Goal: Task Accomplishment & Management: Manage account settings

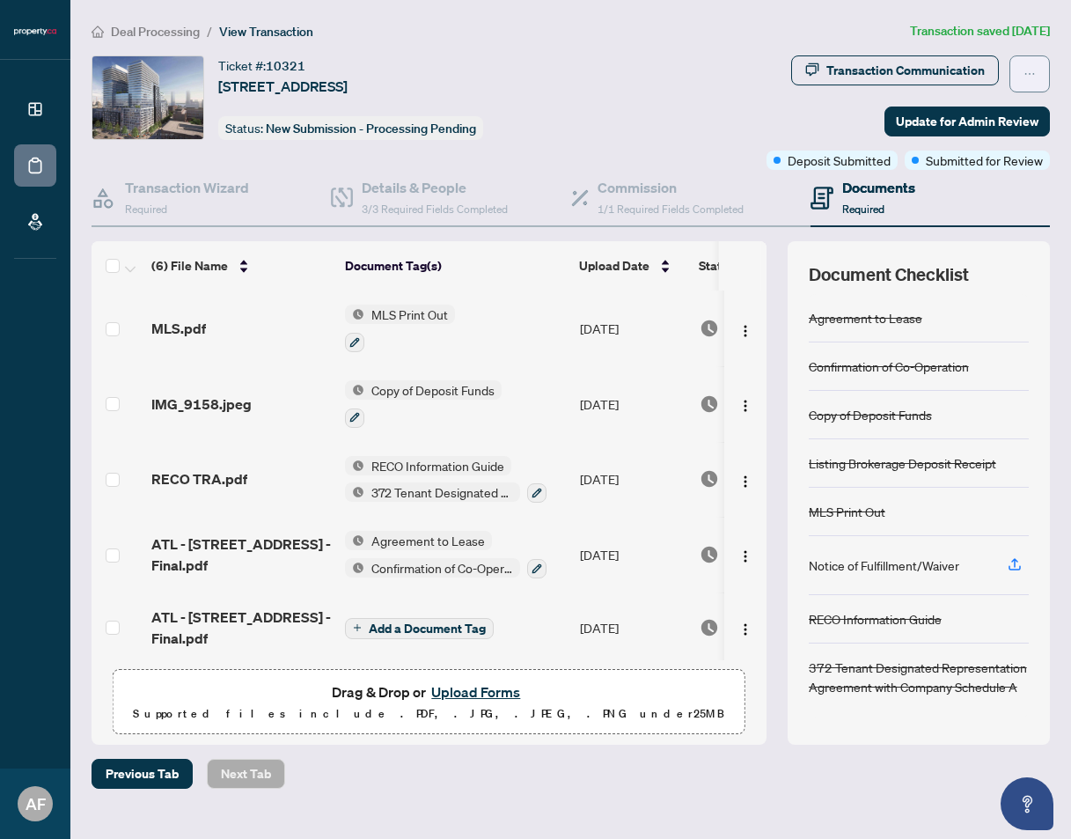
click at [1038, 70] on button "button" at bounding box center [1029, 73] width 40 height 37
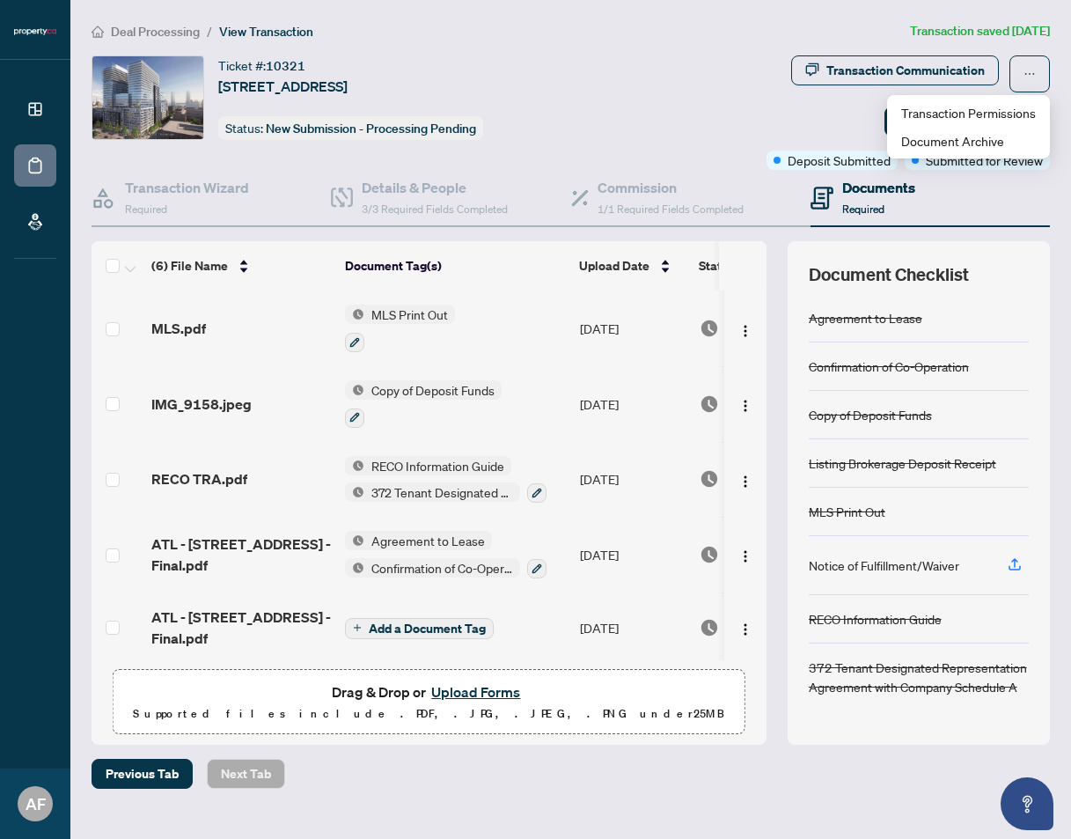
click at [807, 114] on div "Transaction Communication Update for Admin Review Deposit Submitted Submitted f…" at bounding box center [839, 112] width 422 height 114
click at [982, 121] on span "Update for Admin Review" at bounding box center [967, 121] width 143 height 28
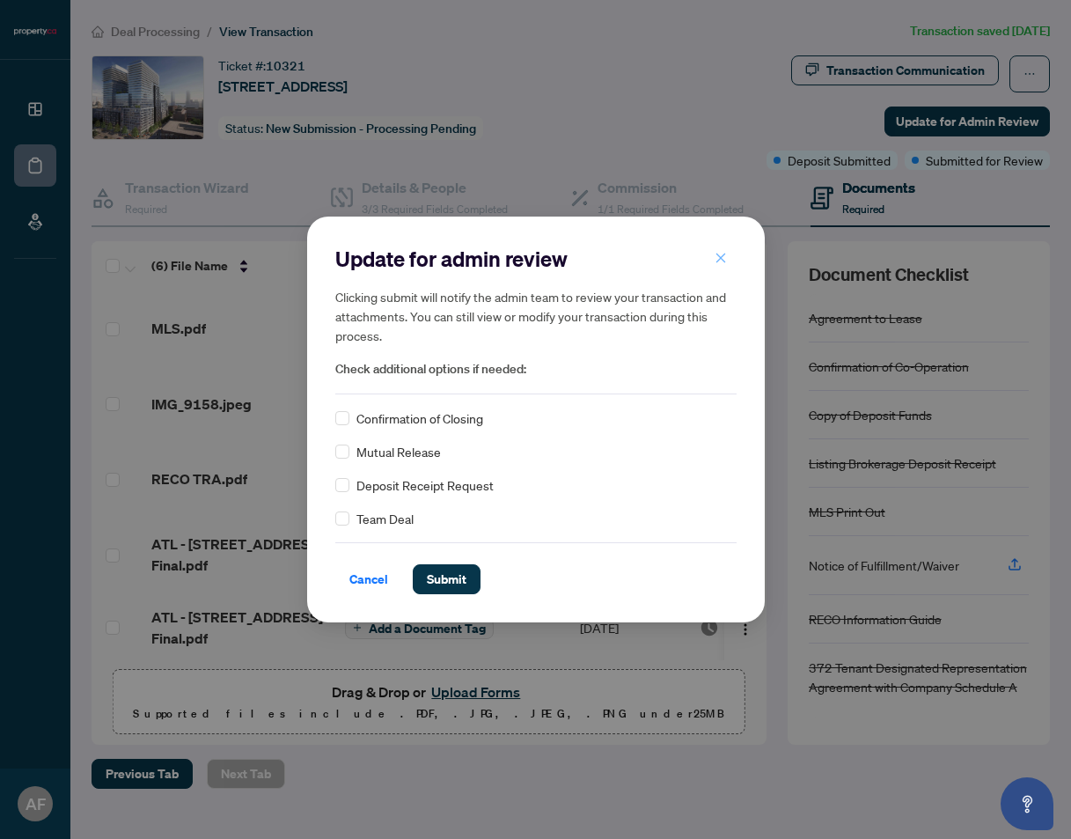
click at [721, 261] on icon "close" at bounding box center [721, 258] width 12 height 12
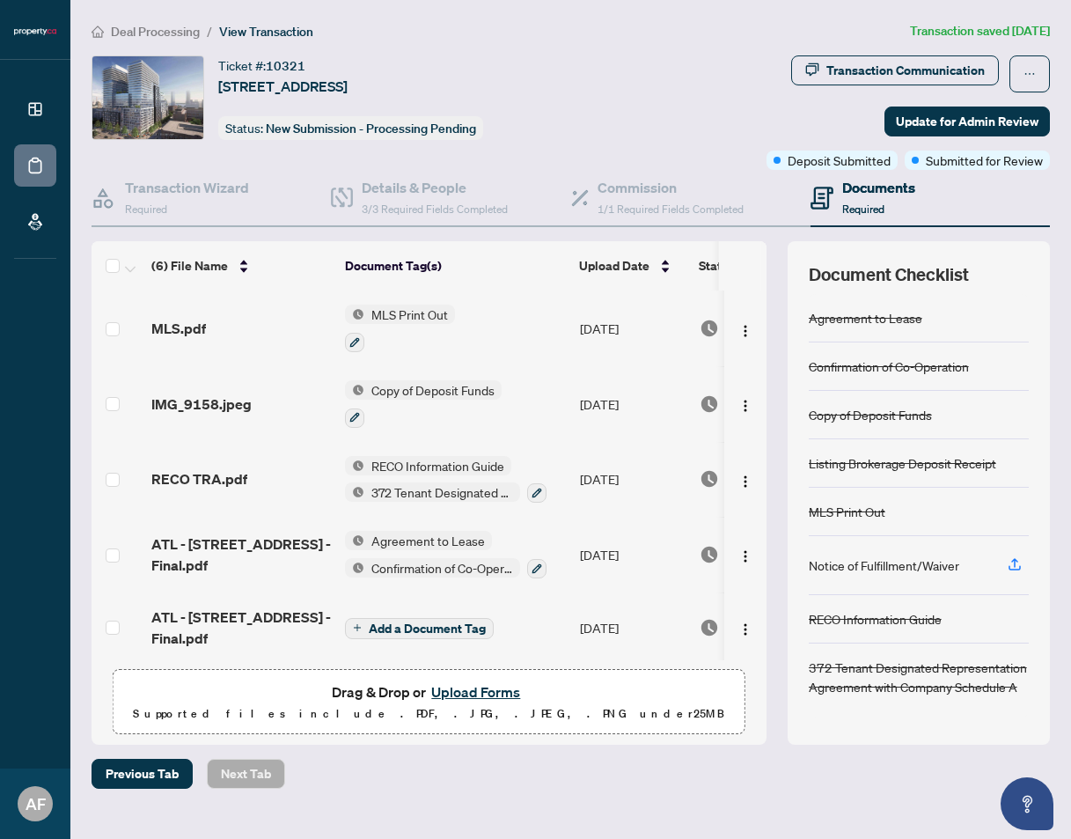
click at [188, 33] on span "Deal Processing" at bounding box center [155, 32] width 89 height 16
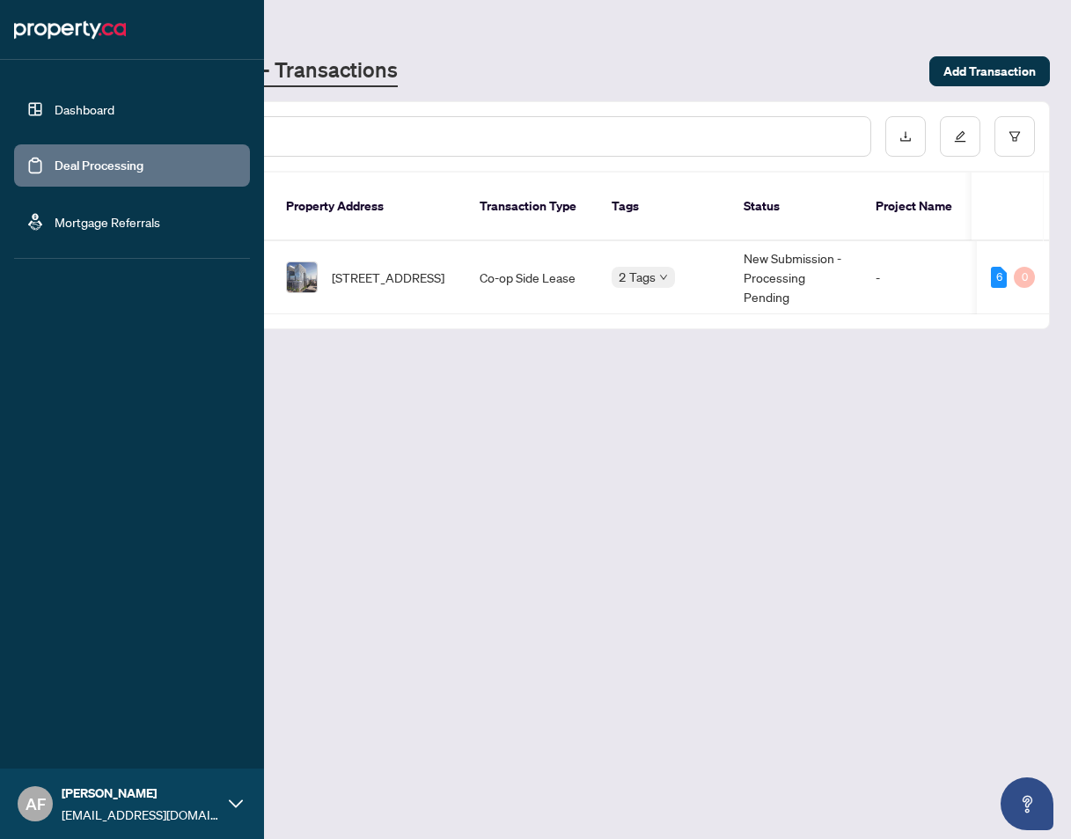
click at [75, 111] on link "Dashboard" at bounding box center [85, 109] width 60 height 16
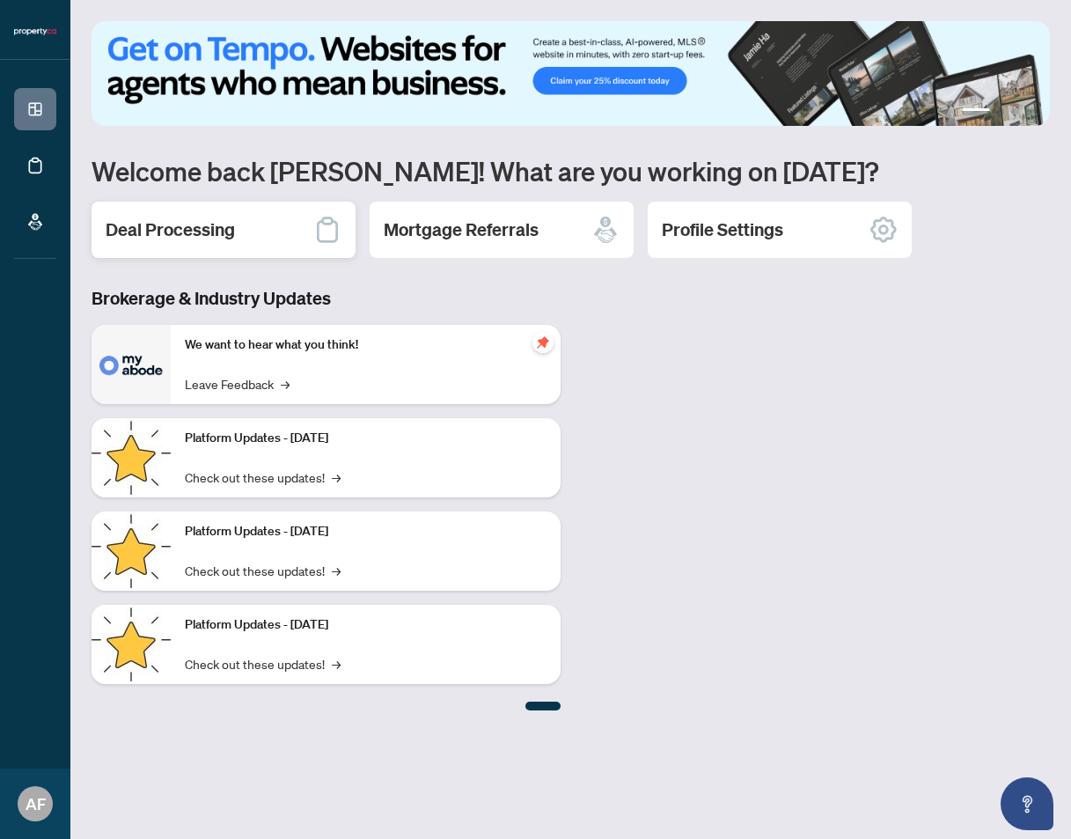
click at [211, 230] on h2 "Deal Processing" at bounding box center [170, 229] width 129 height 25
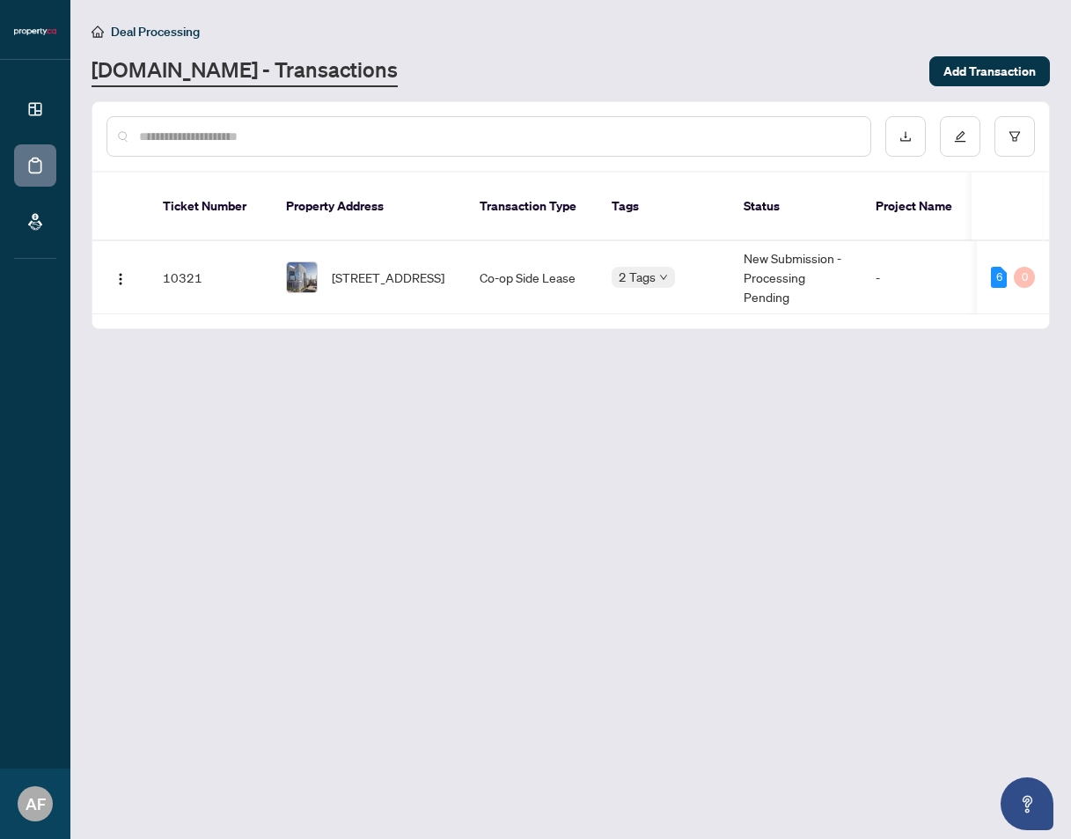
click at [737, 77] on div "[DOMAIN_NAME] - Transactions" at bounding box center [505, 71] width 827 height 32
click at [604, 60] on div "[DOMAIN_NAME] - Transactions" at bounding box center [505, 71] width 827 height 32
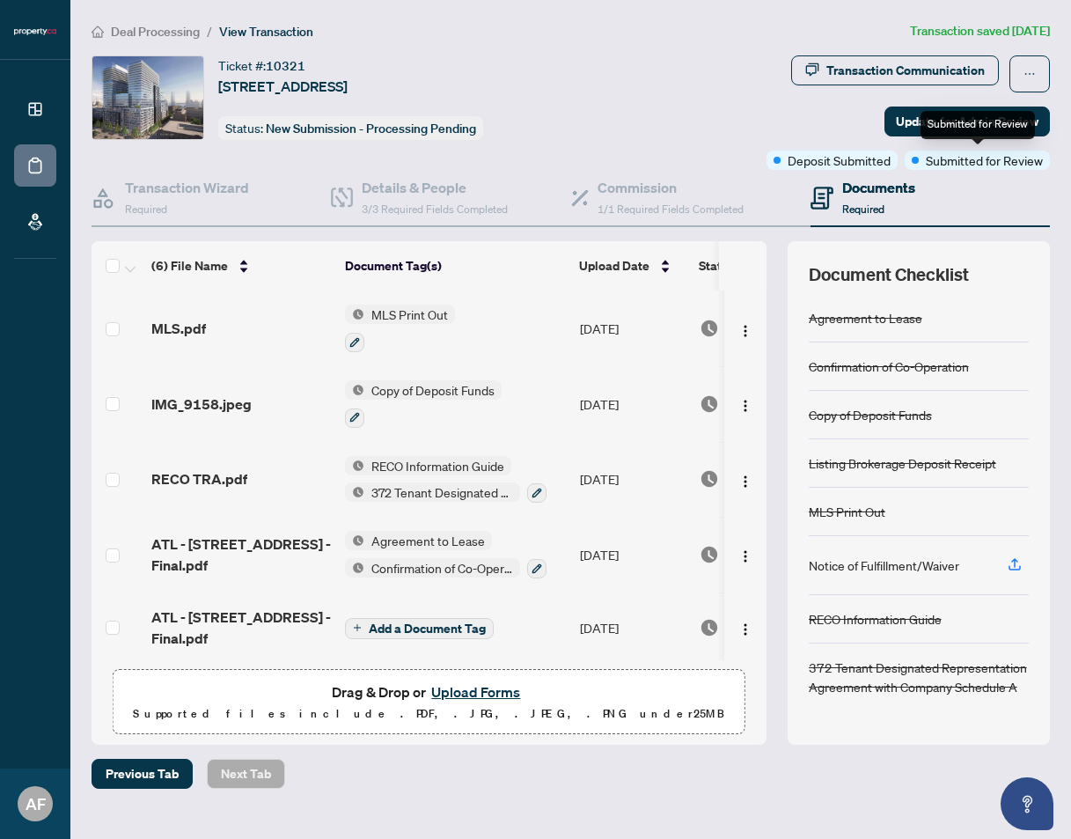
click at [963, 162] on span "Submitted for Review" at bounding box center [984, 159] width 117 height 19
click at [1030, 75] on icon "ellipsis" at bounding box center [1029, 74] width 12 height 12
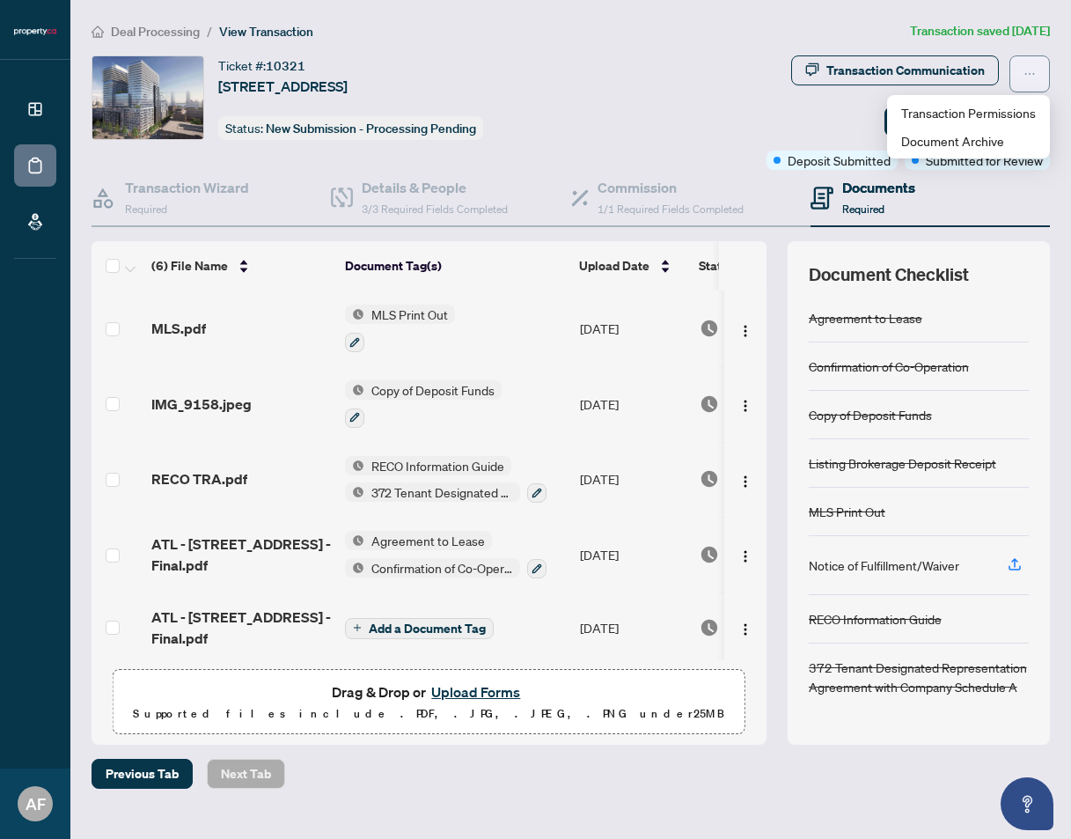
click at [1030, 75] on icon "ellipsis" at bounding box center [1029, 74] width 12 height 12
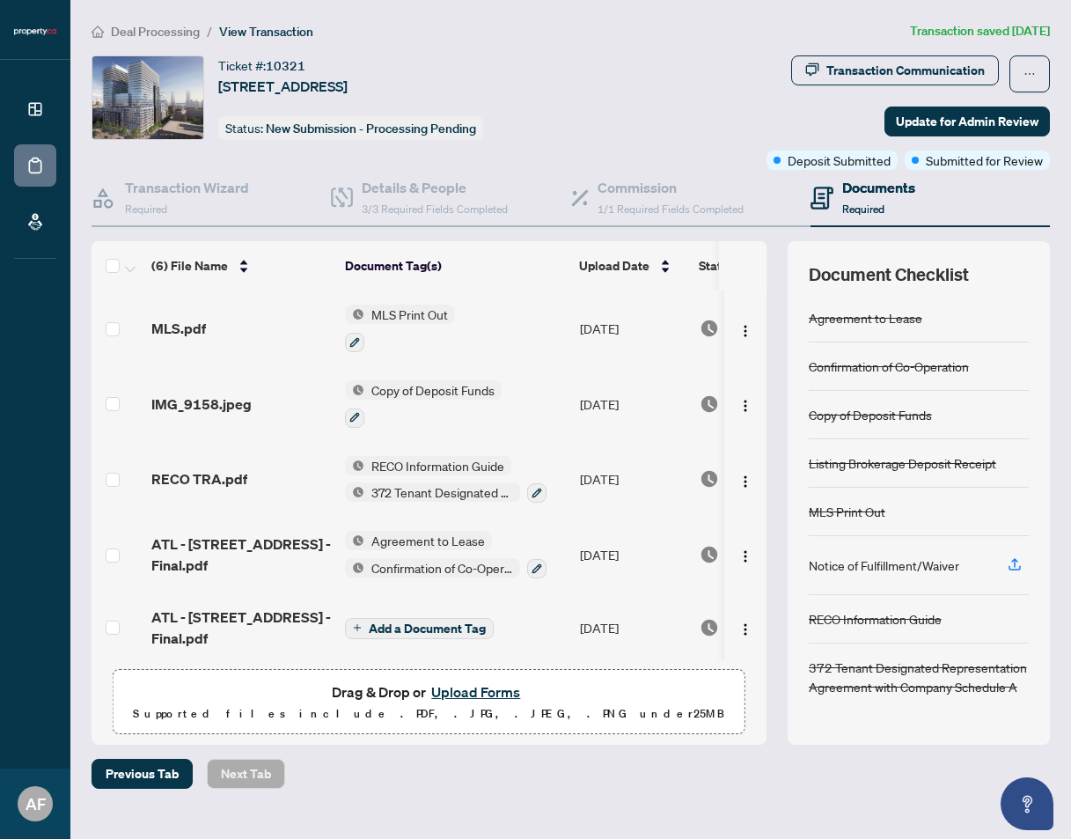
click at [348, 56] on div "Ticket #: 10321 1760 W-135 Lower Sherbourne St, Toronto, Ontario M5A 1Y4, Canada" at bounding box center [282, 75] width 129 height 41
click at [830, 67] on div "Transaction Communication" at bounding box center [905, 70] width 158 height 28
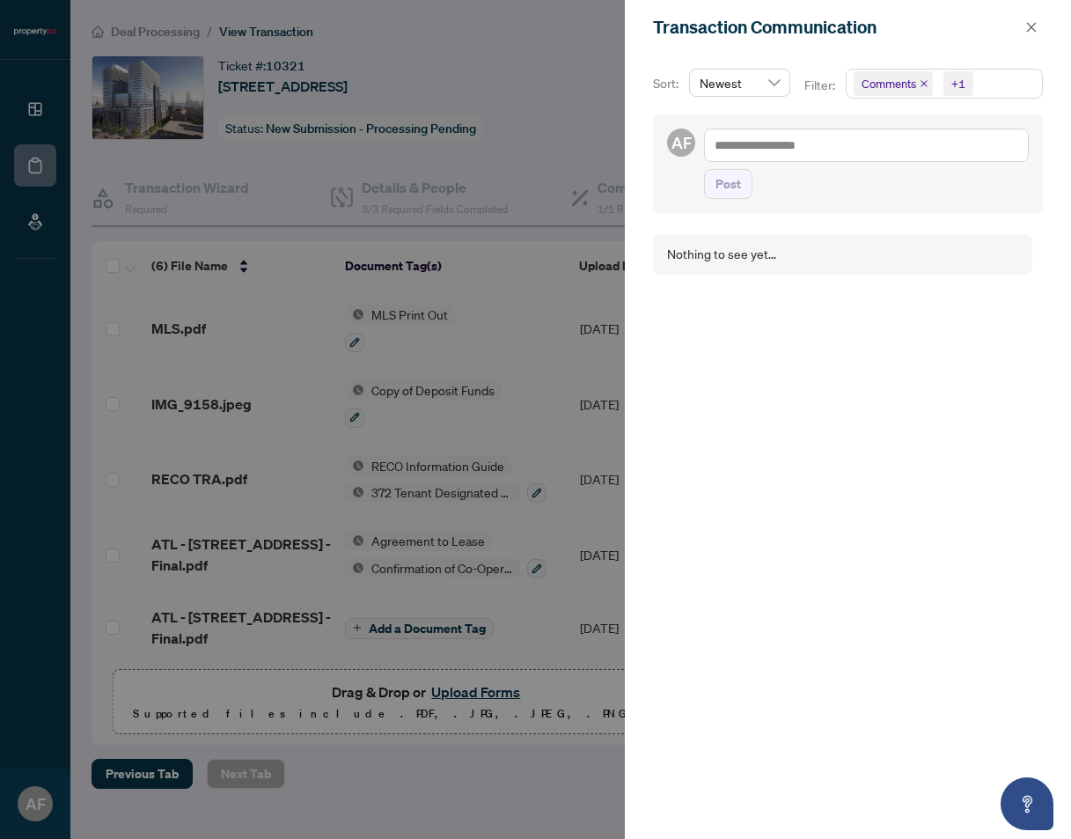
click at [528, 36] on div at bounding box center [535, 419] width 1071 height 839
click at [1037, 26] on icon "close" at bounding box center [1031, 27] width 12 height 12
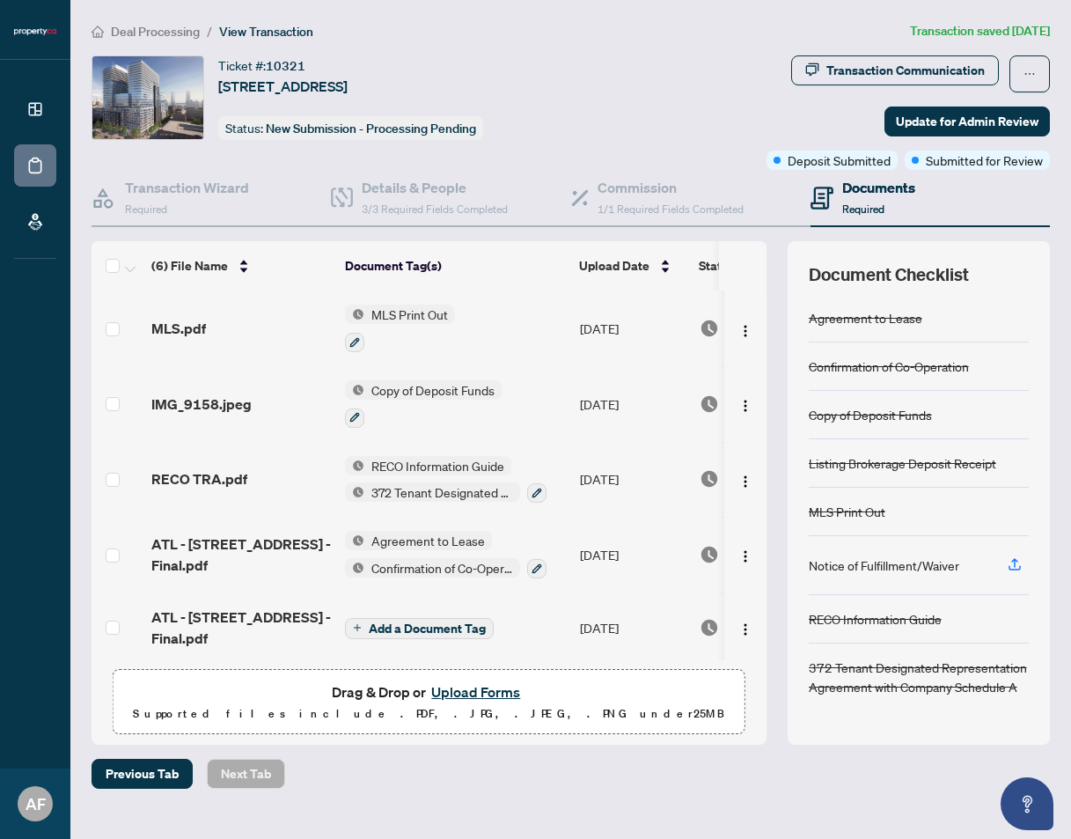
click at [621, 97] on div "Ticket #: 10321 1760 W-135 Lower Sherbourne St, Toronto, Ontario M5A 1Y4, Canad…" at bounding box center [357, 97] width 530 height 84
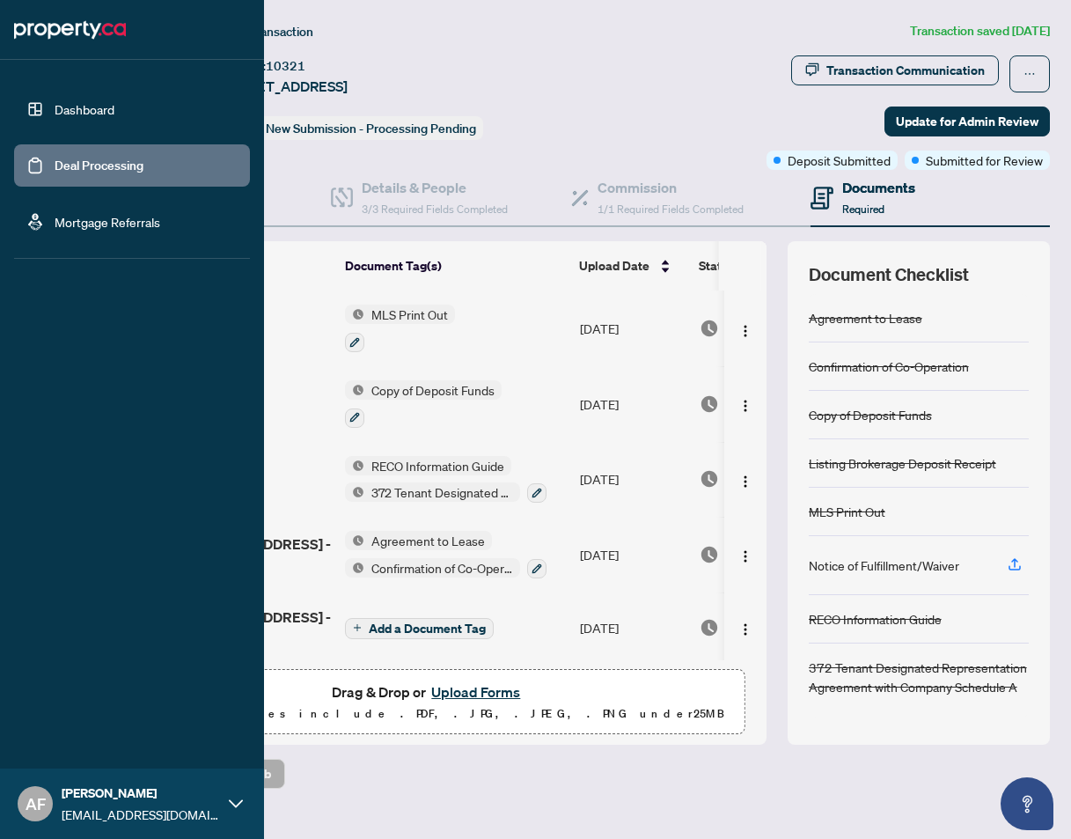
click at [98, 166] on link "Deal Processing" at bounding box center [99, 166] width 89 height 16
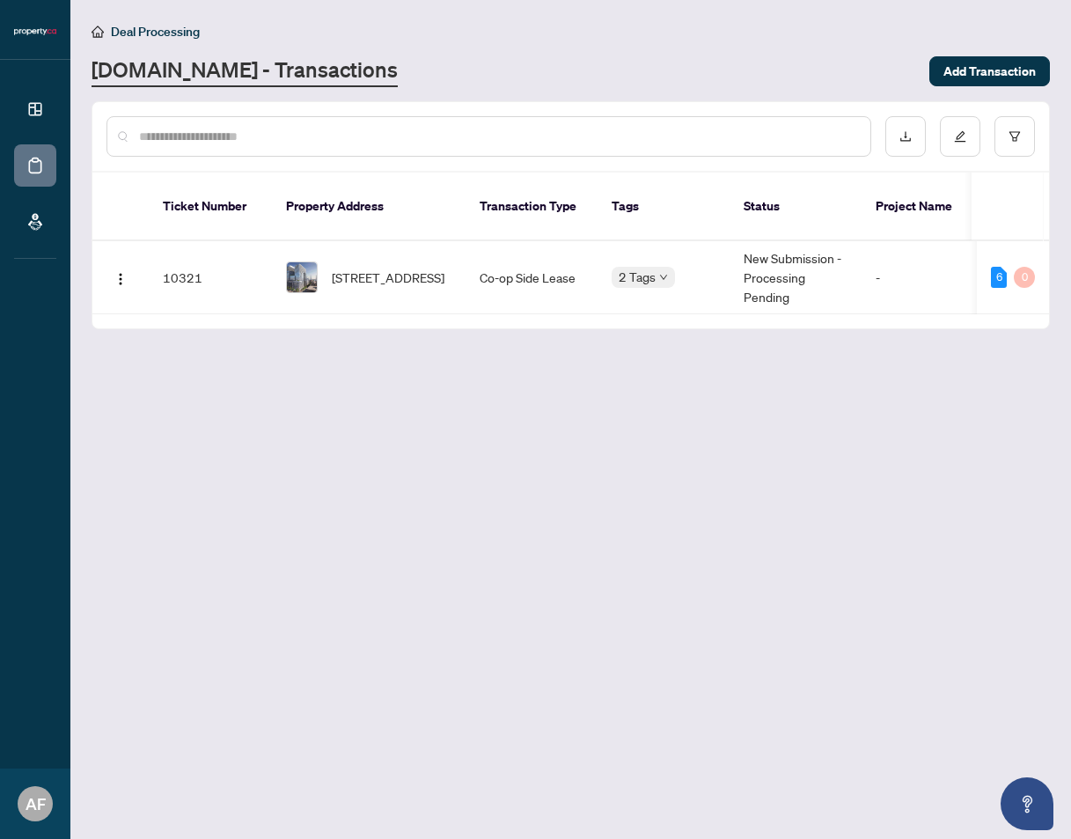
click at [553, 60] on div "[DOMAIN_NAME] - Transactions" at bounding box center [505, 71] width 827 height 32
click at [554, 55] on div "[DOMAIN_NAME] - Transactions" at bounding box center [505, 71] width 827 height 32
click at [122, 272] on img "button" at bounding box center [121, 279] width 14 height 14
click at [146, 355] on span "Transaction Permissions" at bounding box center [205, 348] width 168 height 19
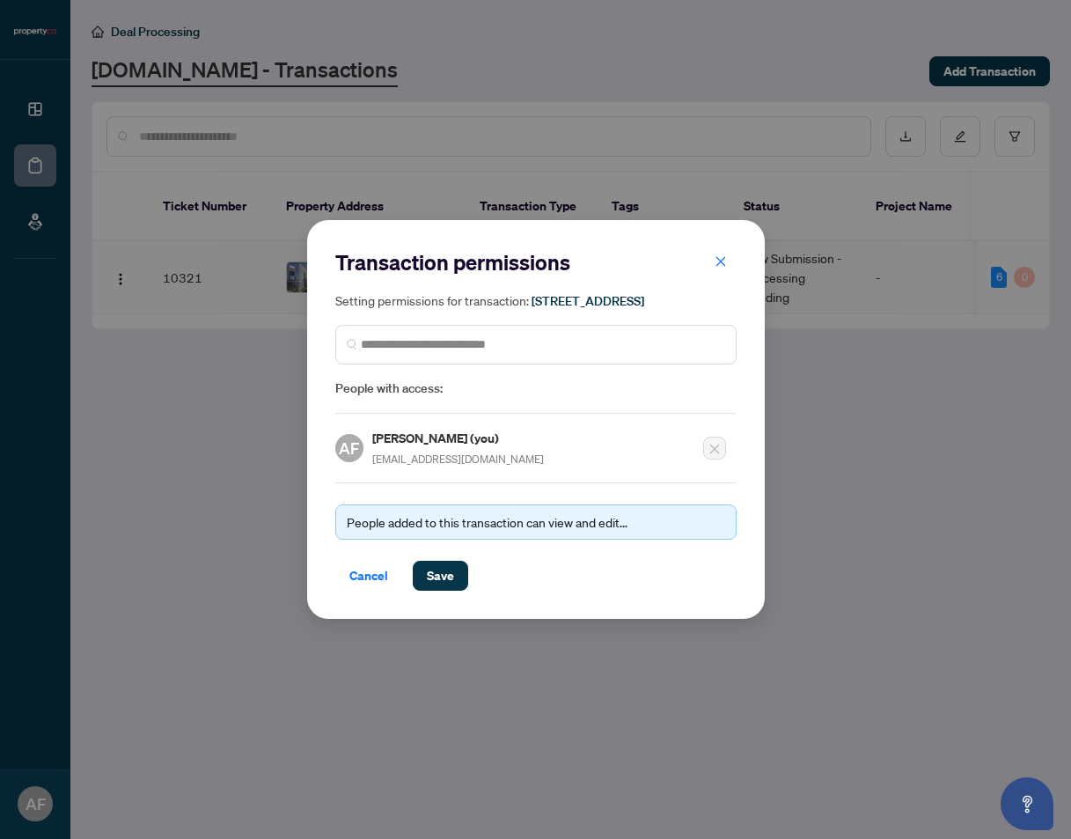
click at [460, 527] on div "People added to this transaction can view and edit..." at bounding box center [536, 521] width 378 height 19
click at [719, 255] on icon "close" at bounding box center [721, 261] width 12 height 12
